Goal: Task Accomplishment & Management: Complete application form

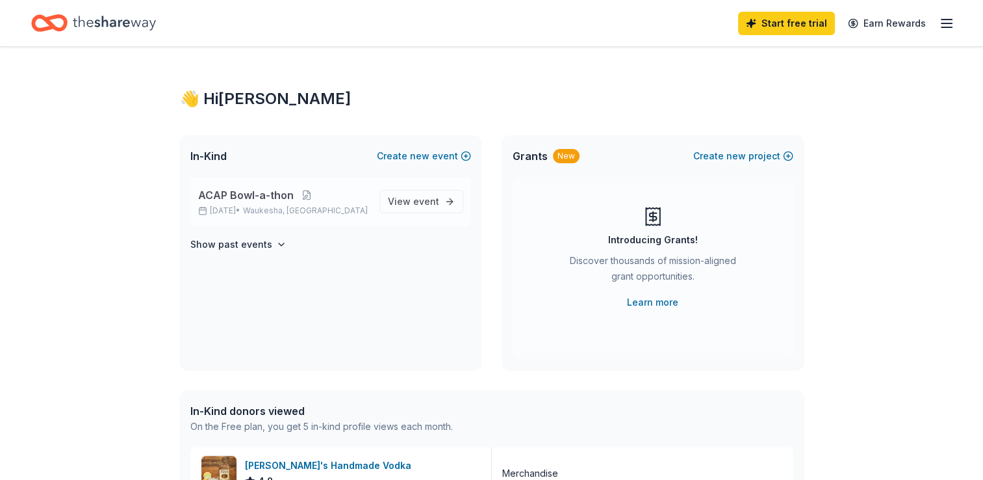
click at [289, 194] on span "ACAP Bowl-a-thon" at bounding box center [246, 195] width 96 height 16
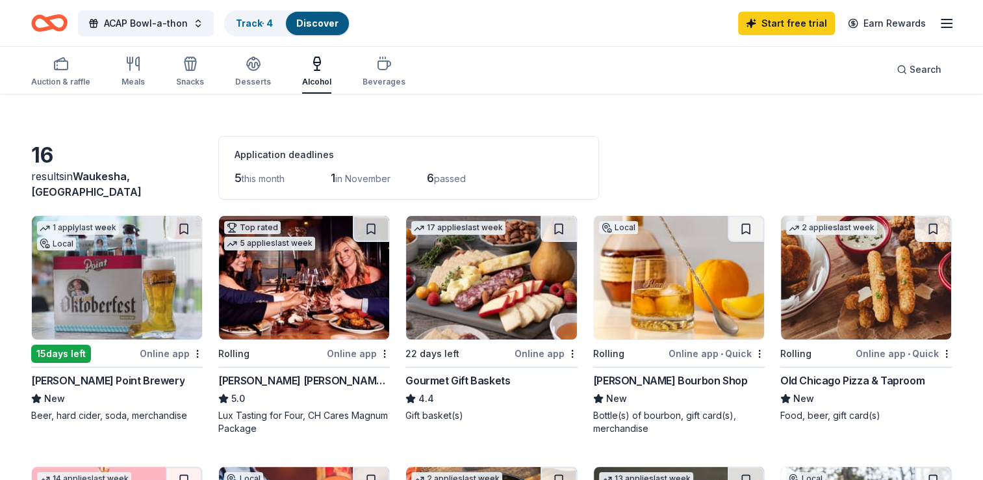
scroll to position [26, 0]
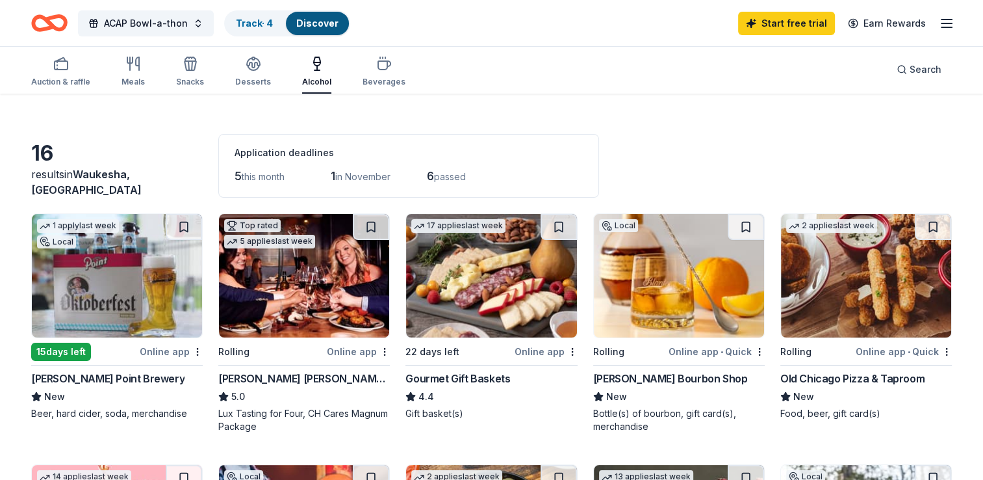
click at [273, 375] on div "Cooper's Hawk Winery and Restaurants" at bounding box center [304, 378] width 172 height 16
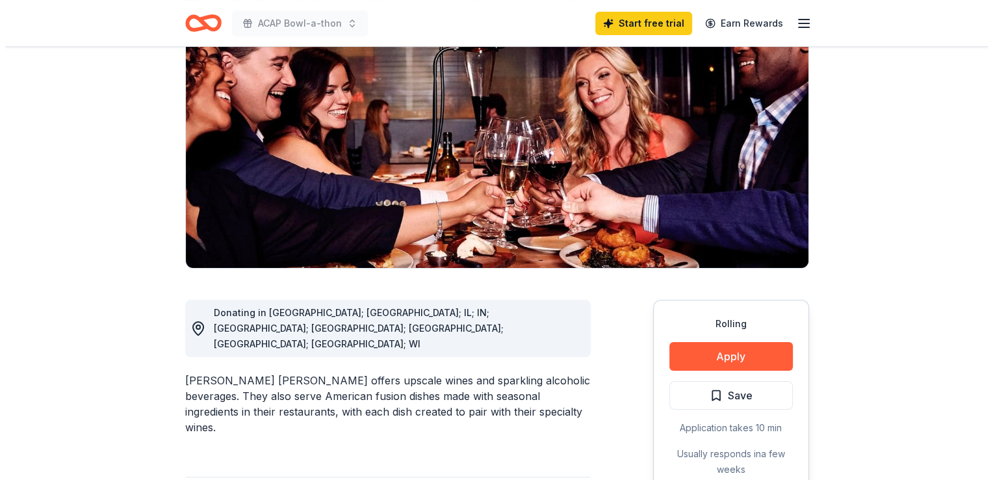
scroll to position [182, 0]
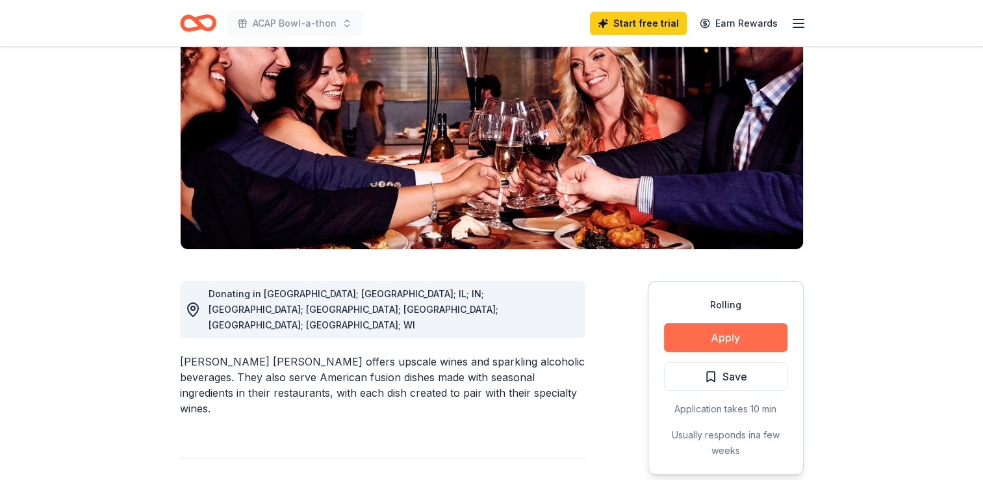
click at [725, 323] on button "Apply" at bounding box center [725, 337] width 123 height 29
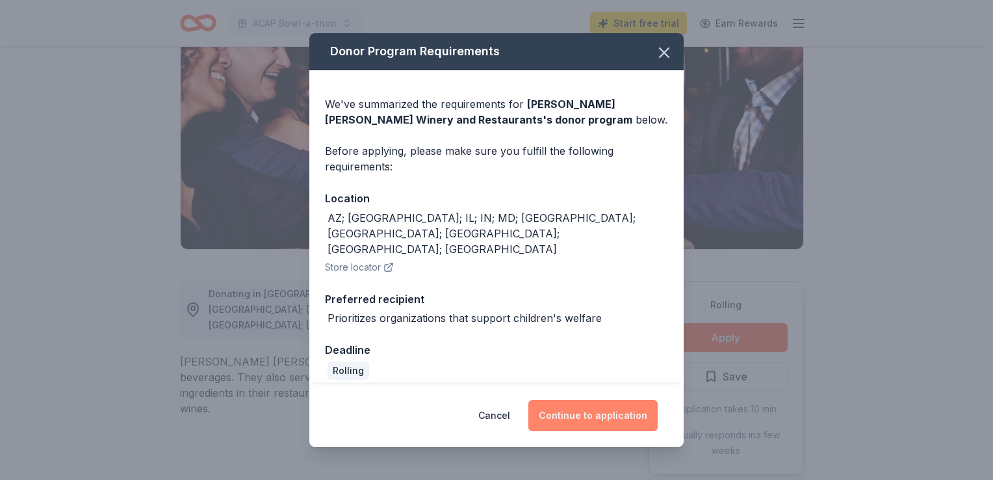
click at [565, 402] on button "Continue to application" at bounding box center [592, 415] width 129 height 31
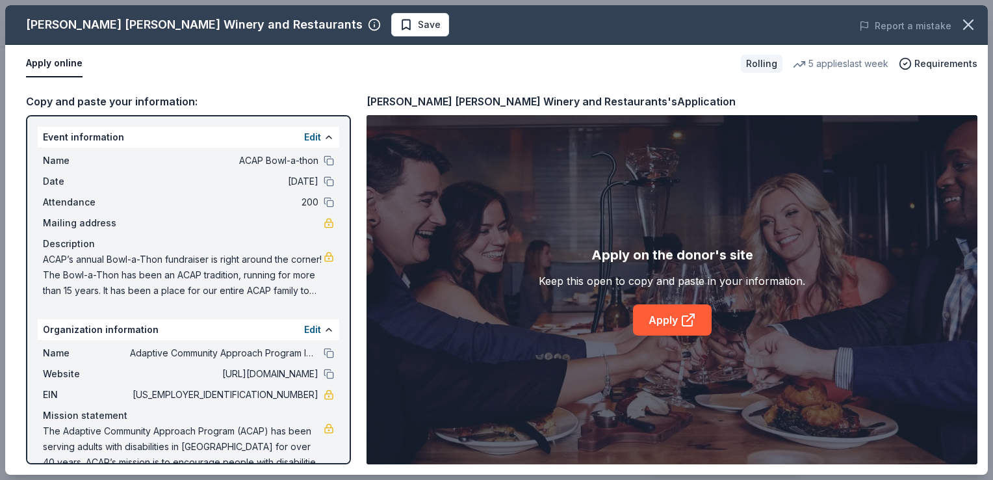
drag, startPoint x: 44, startPoint y: 136, endPoint x: 213, endPoint y: 370, distance: 288.1
click at [213, 370] on div "Event information Edit Name ACAP Bowl-a-thon Date [DATE] Attendance 200 Mailing…" at bounding box center [188, 289] width 325 height 349
drag, startPoint x: 350, startPoint y: 279, endPoint x: 560, endPoint y: 276, distance: 209.3
click at [560, 276] on div "Copy and paste your information: Event information Edit Name ACAP Bowl-a-thon D…" at bounding box center [496, 279] width 983 height 392
click at [678, 315] on link "Apply" at bounding box center [672, 319] width 79 height 31
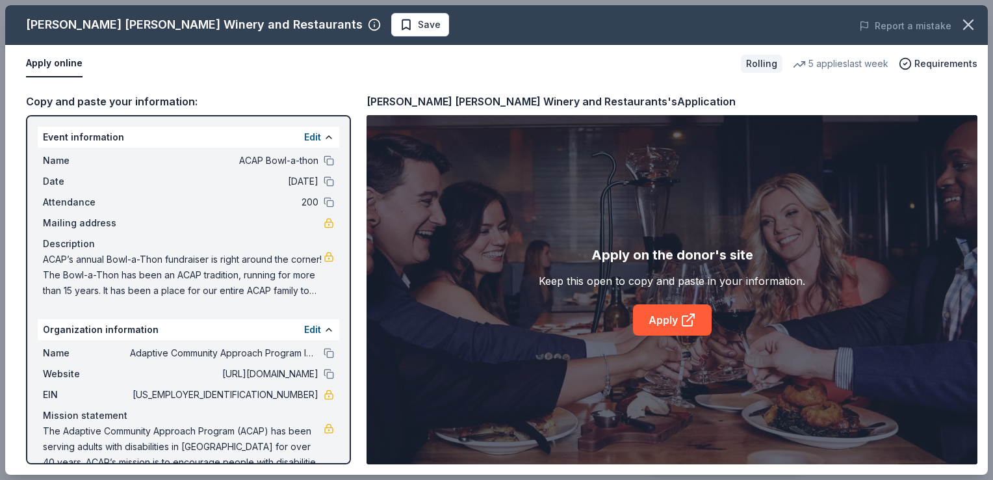
click at [486, 100] on div "[PERSON_NAME] [PERSON_NAME] Winery and Restaurants's Application" at bounding box center [551, 101] width 369 height 17
click at [886, 89] on div "Copy and paste your information: Event information Edit Name ACAP Bowl-a-thon D…" at bounding box center [496, 279] width 983 height 392
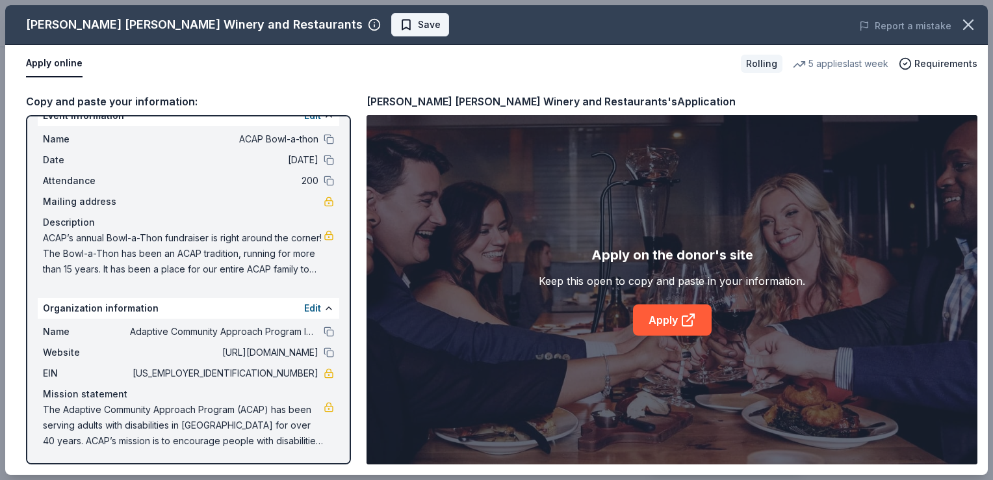
click at [391, 14] on button "Save" at bounding box center [420, 24] width 58 height 23
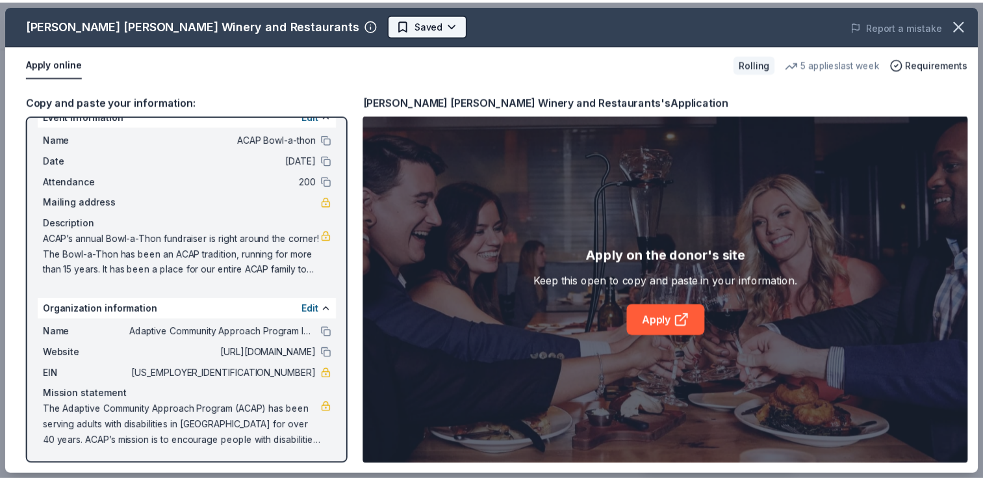
scroll to position [0, 0]
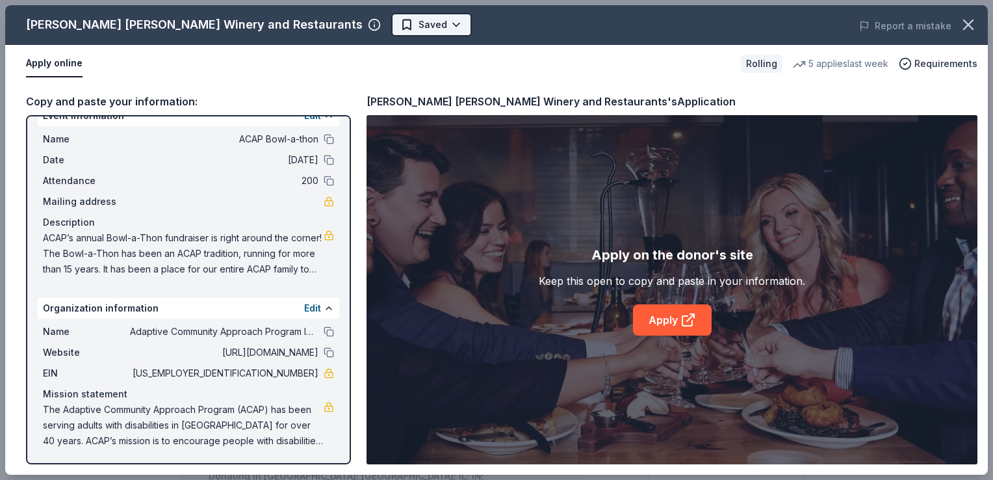
click at [352, 19] on body "ACAP Bowl-a-thon Start free trial Earn Rewards Rolling Share [PERSON_NAME] [PER…" at bounding box center [491, 240] width 983 height 480
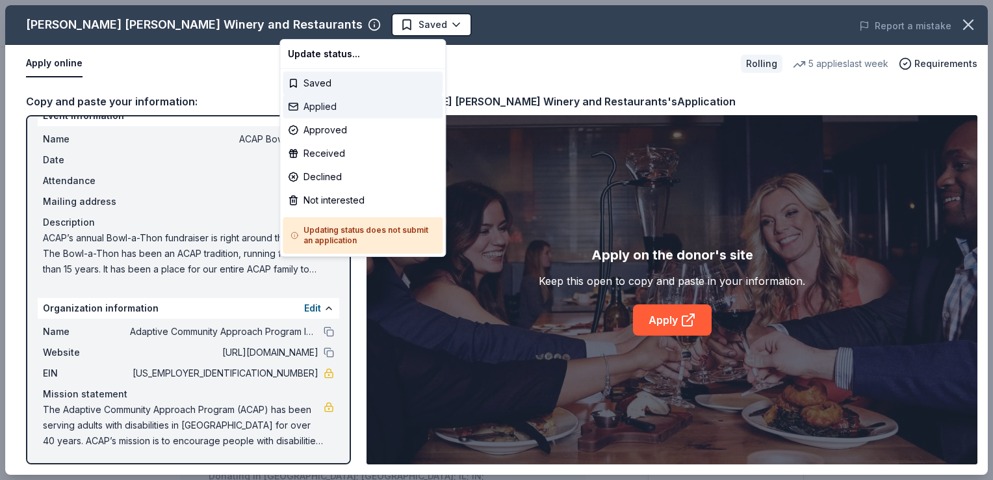
click at [311, 102] on div "Applied" at bounding box center [363, 106] width 160 height 23
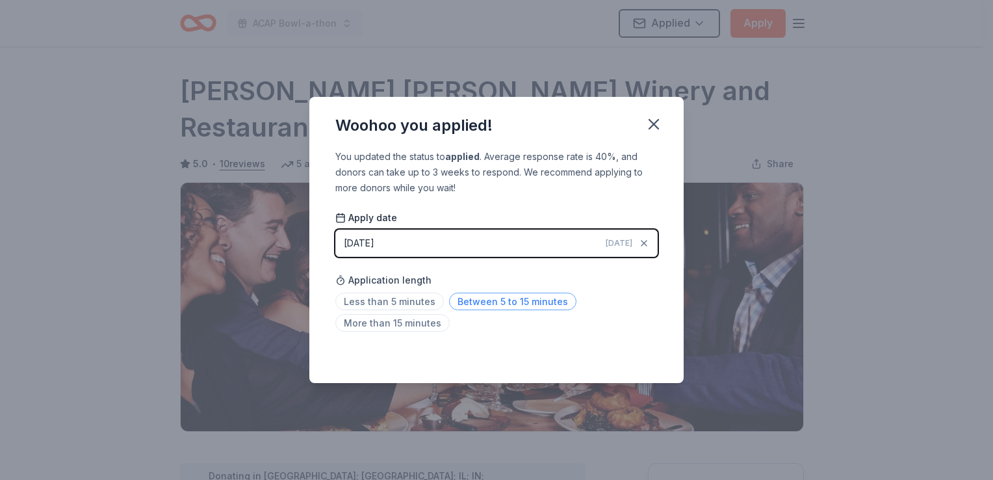
click at [455, 303] on span "Between 5 to 15 minutes" at bounding box center [512, 301] width 127 height 18
click at [654, 131] on icon "button" at bounding box center [654, 124] width 18 height 18
